Goal: Find specific page/section: Find specific page/section

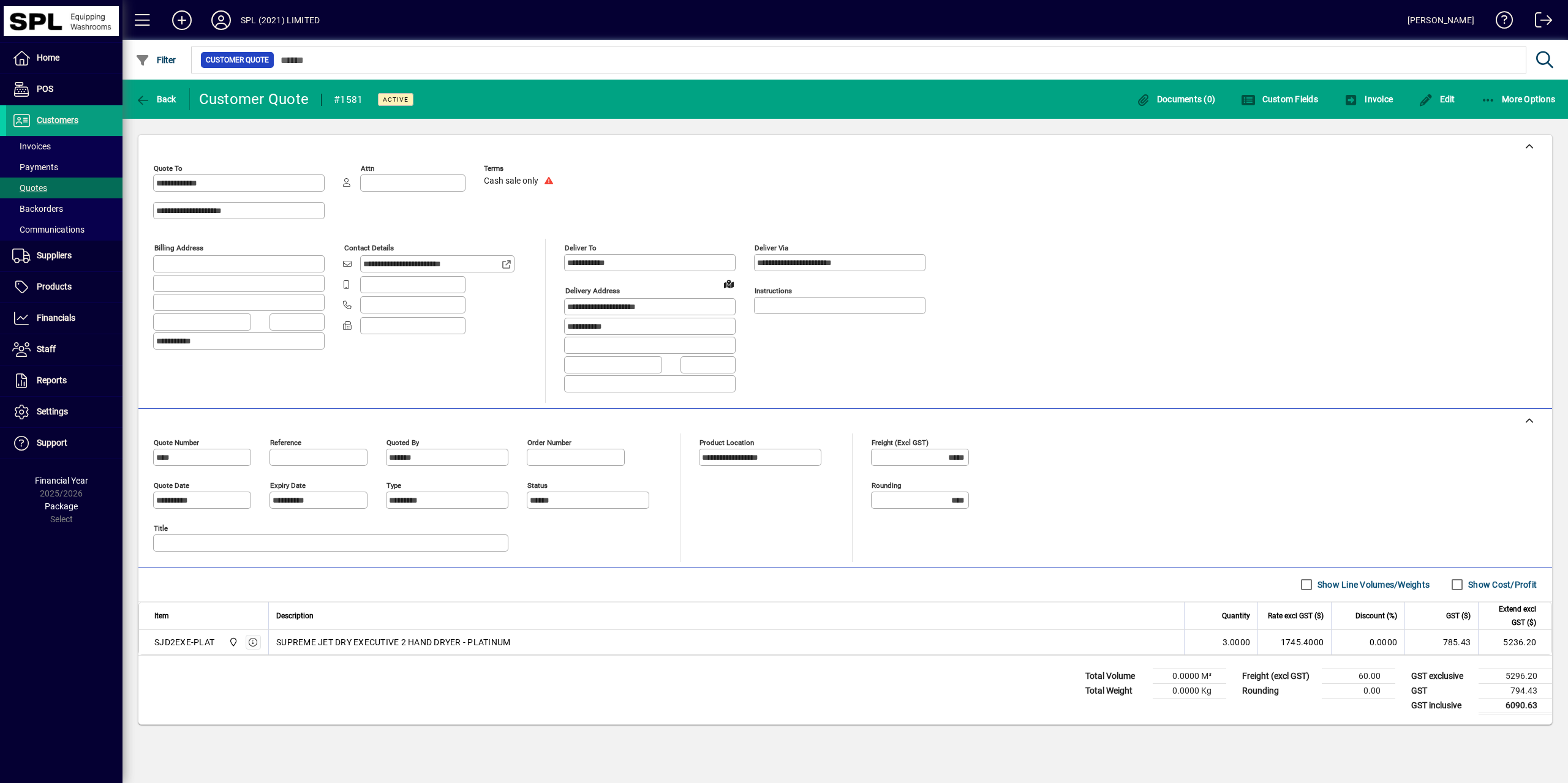
scroll to position [1617, 0]
click at [54, 289] on span "Products" at bounding box center [54, 286] width 35 height 10
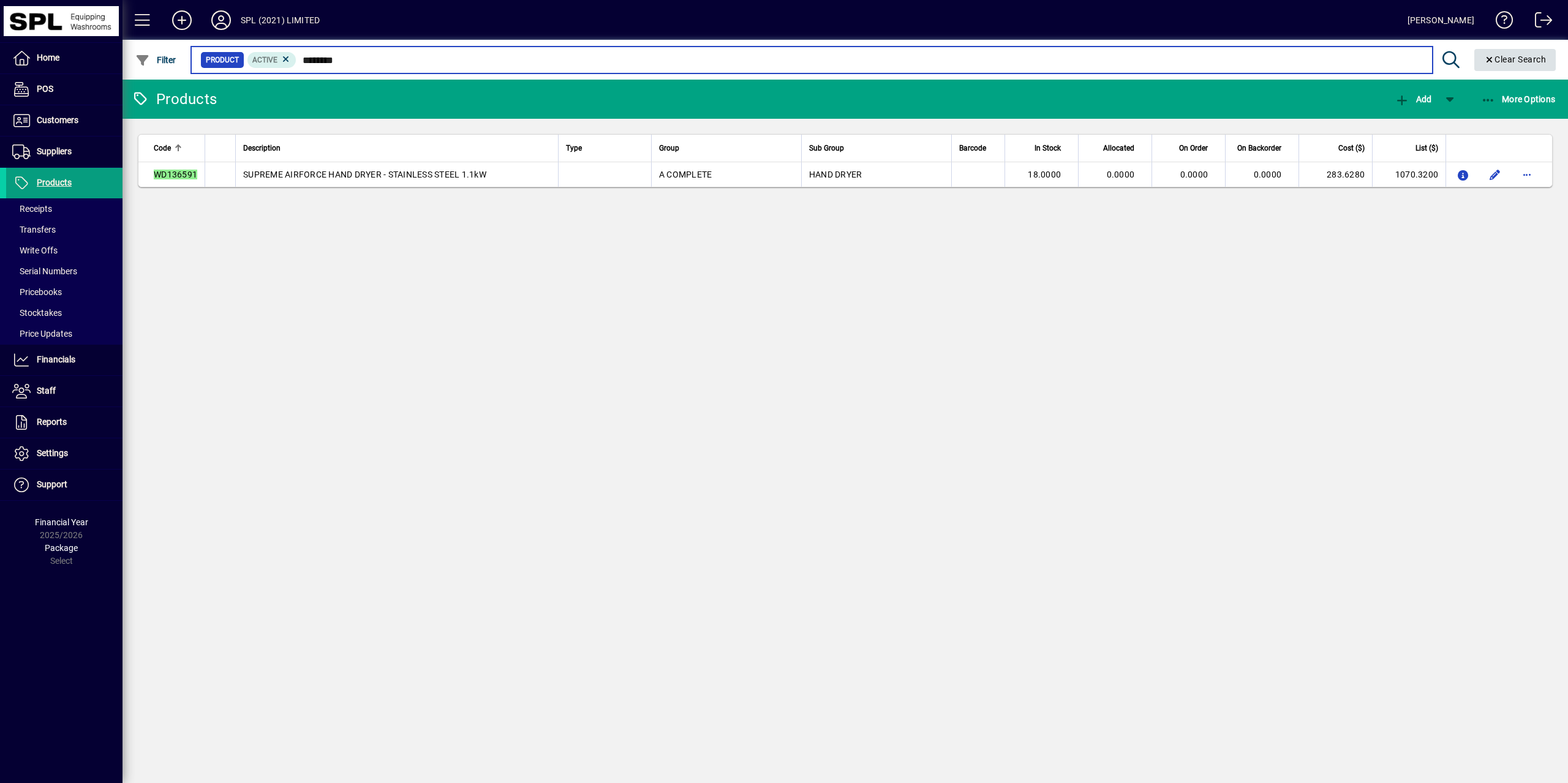
type input "********"
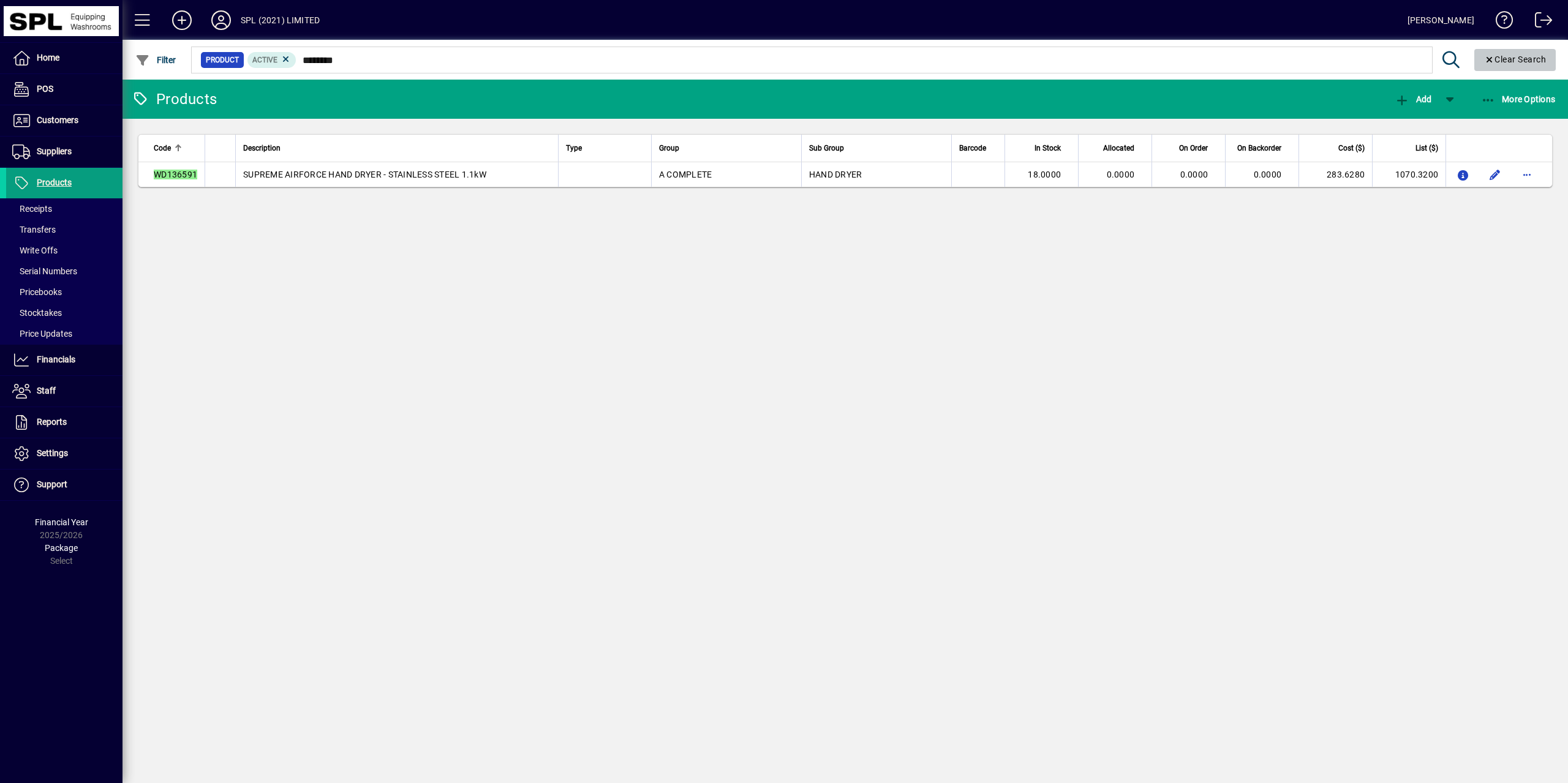
click at [1477, 60] on span "Clear" at bounding box center [1514, 60] width 82 height 29
